Goal: Find specific page/section: Find specific page/section

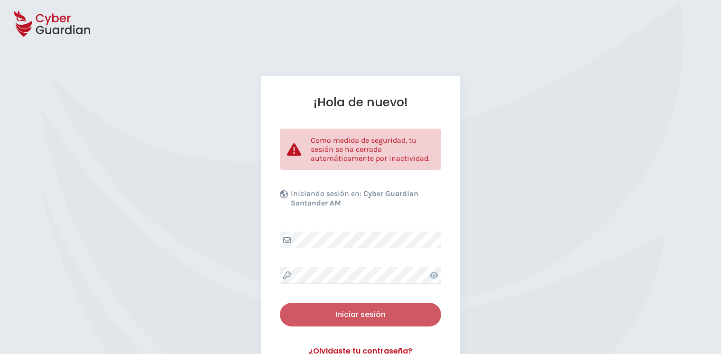
click at [368, 315] on div "Iniciar sesión" at bounding box center [360, 314] width 147 height 11
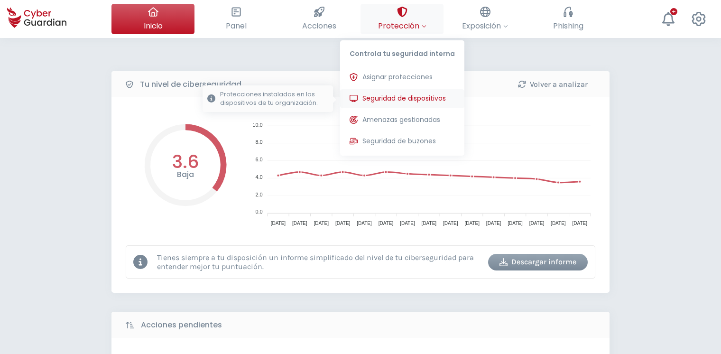
click at [405, 98] on span "Seguridad de dispositivos" at bounding box center [403, 98] width 83 height 10
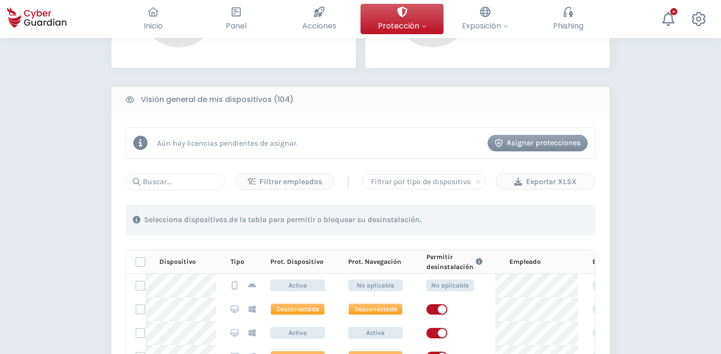
scroll to position [342, 0]
click at [175, 182] on input "text" at bounding box center [176, 181] width 100 height 17
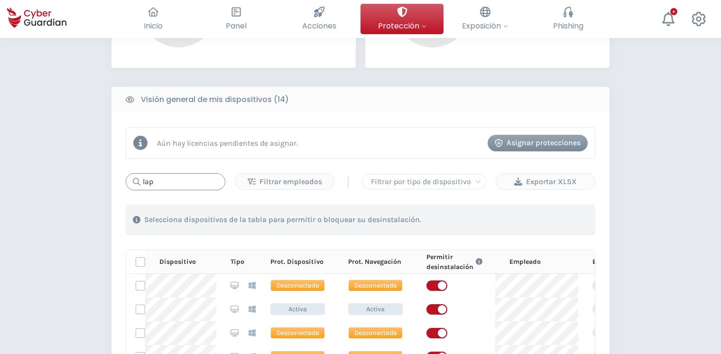
type input "lap"
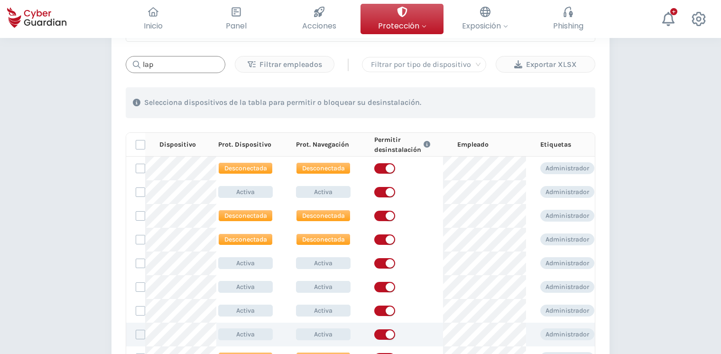
scroll to position [458, 0]
